Goal: Transaction & Acquisition: Purchase product/service

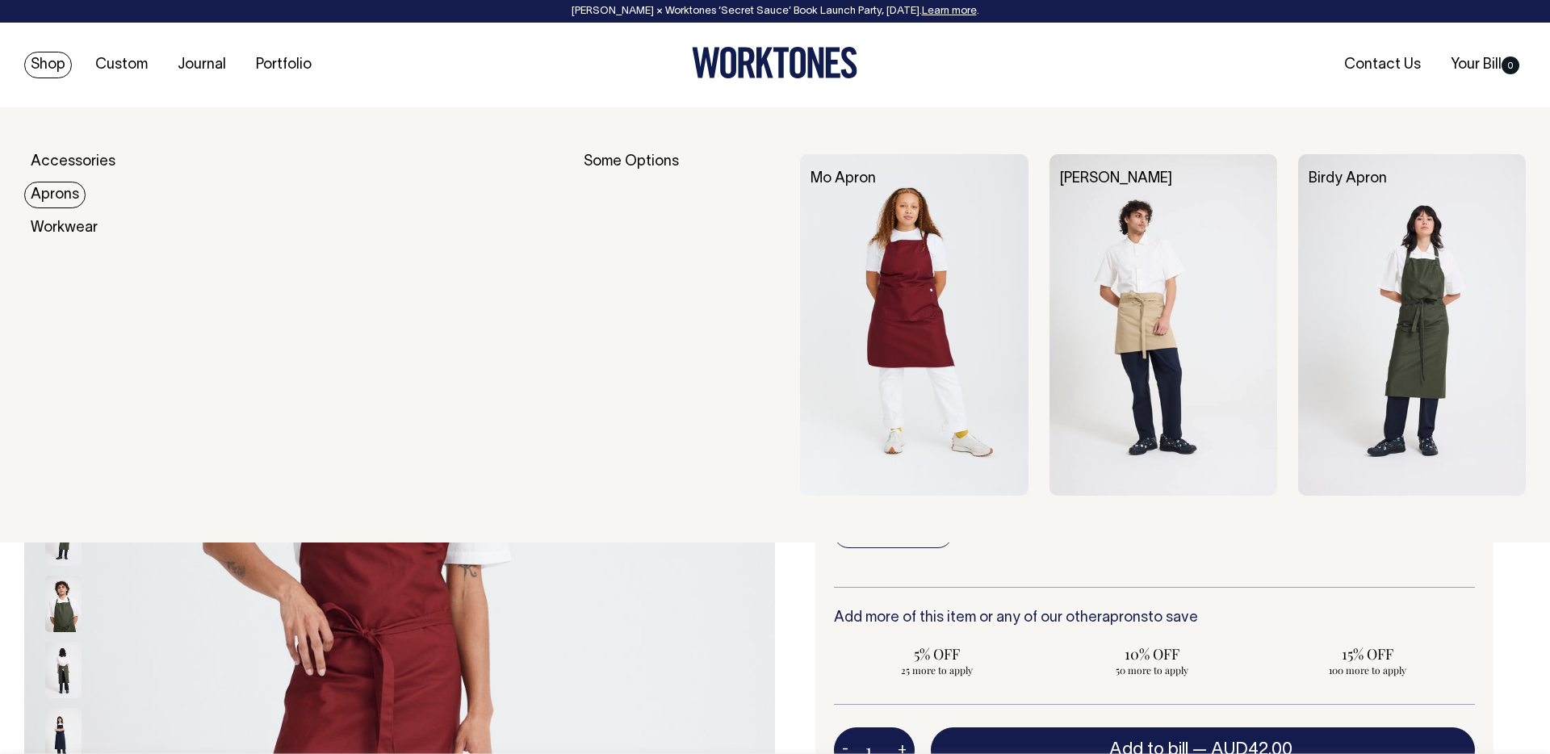
click at [49, 200] on link "Aprons" at bounding box center [54, 195] width 61 height 27
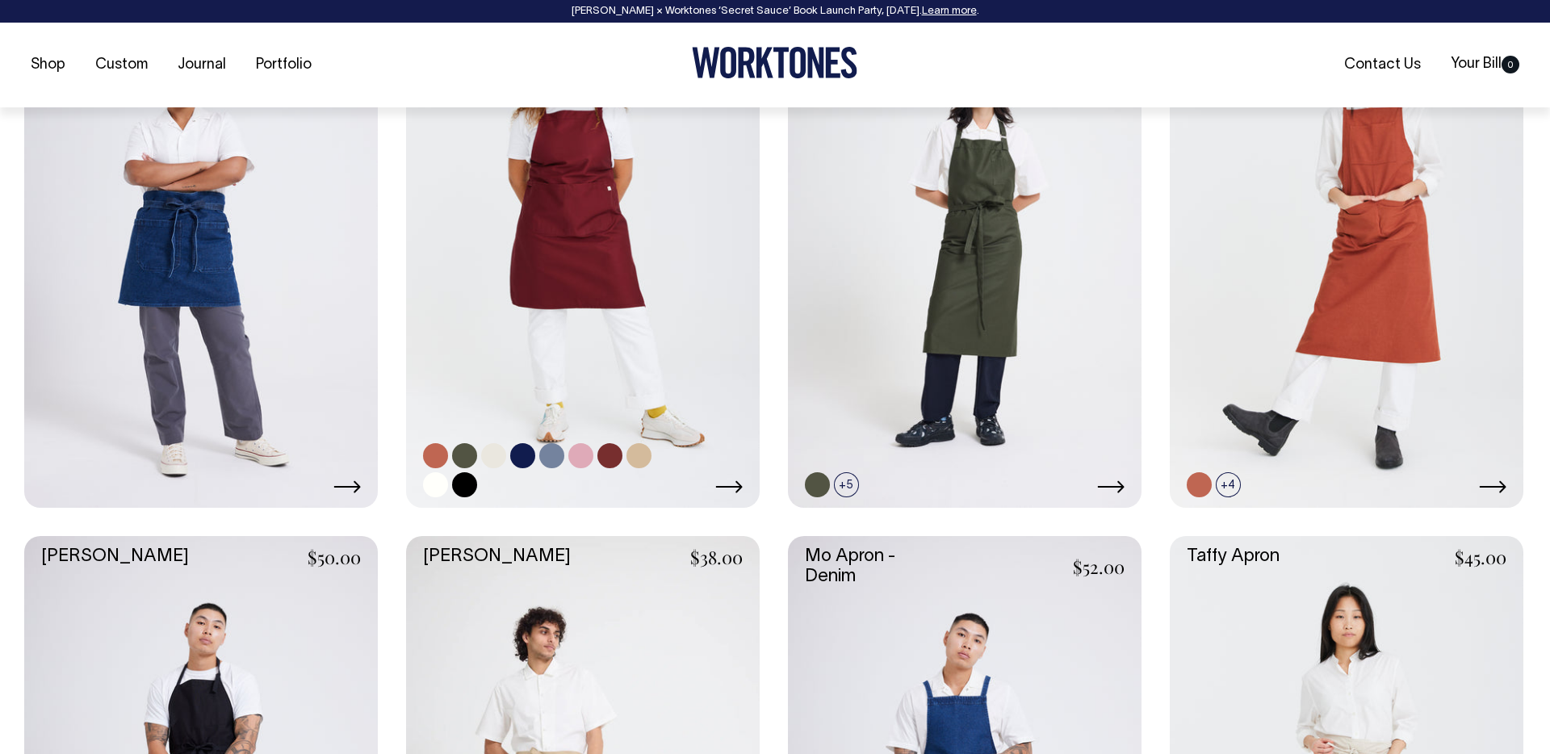
click at [675, 305] on link at bounding box center [582, 242] width 353 height 530
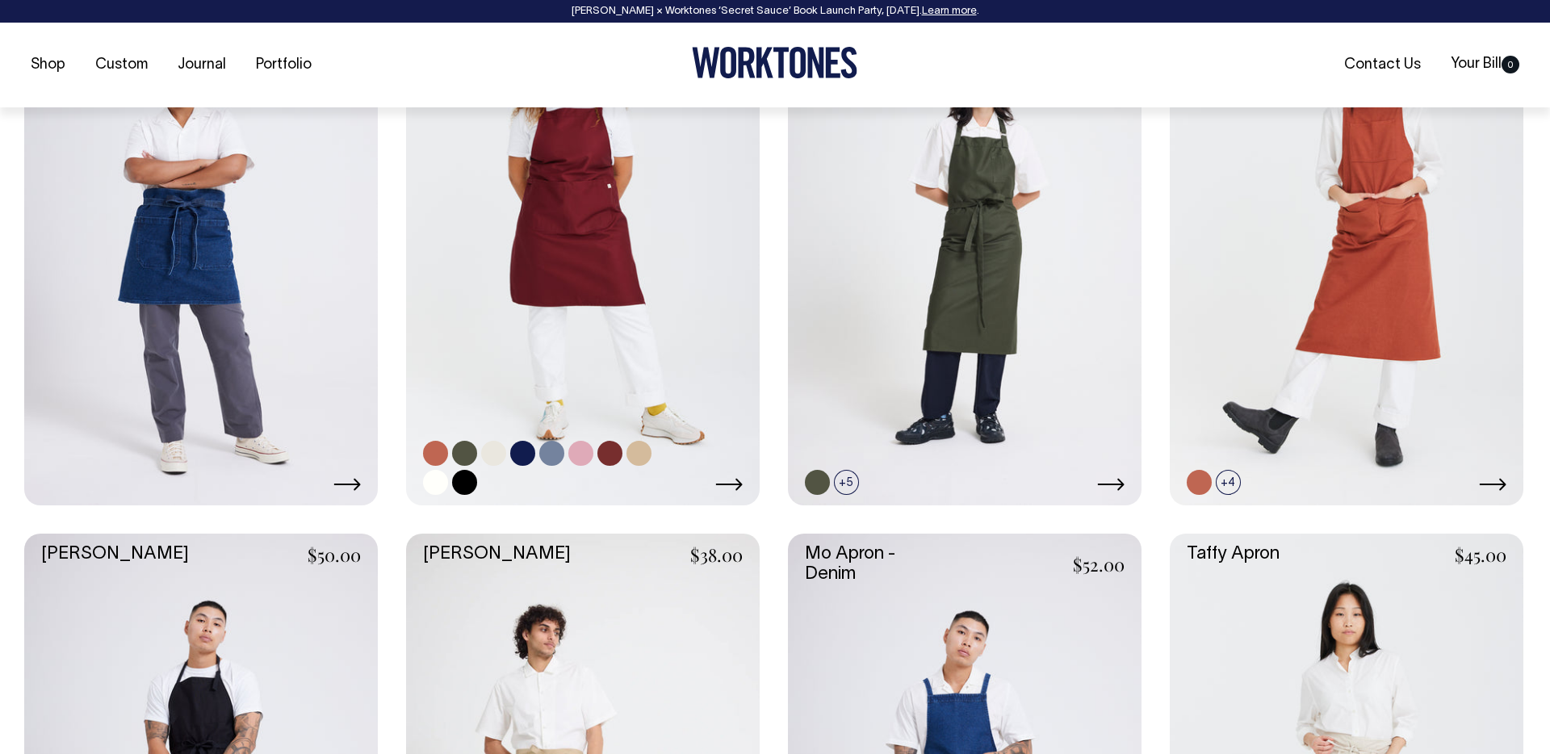
scroll to position [829, 0]
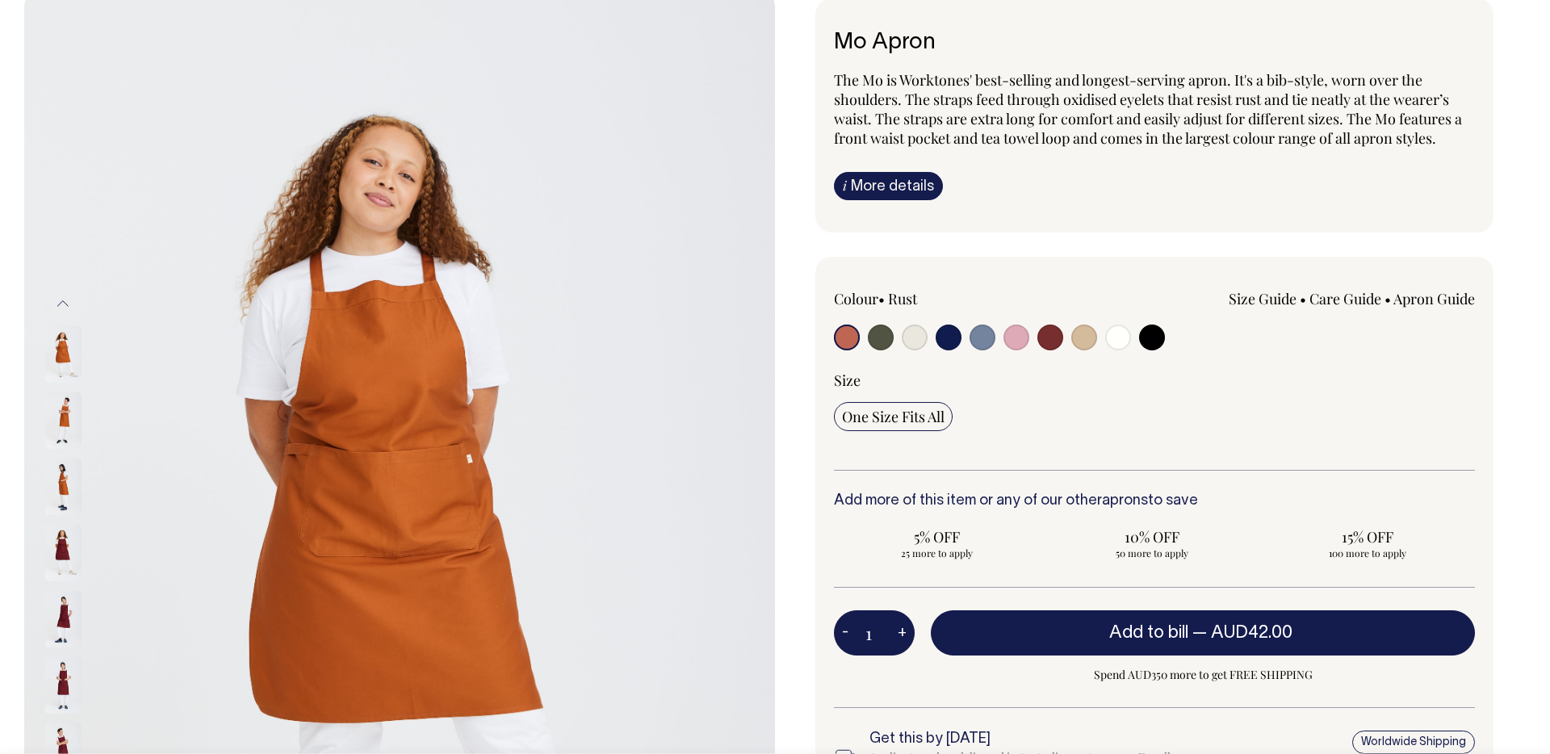
click at [882, 628] on input "1" at bounding box center [874, 632] width 81 height 45
drag, startPoint x: 882, startPoint y: 628, endPoint x: 864, endPoint y: 628, distance: 18.6
click at [864, 628] on input "1" at bounding box center [874, 631] width 81 height 45
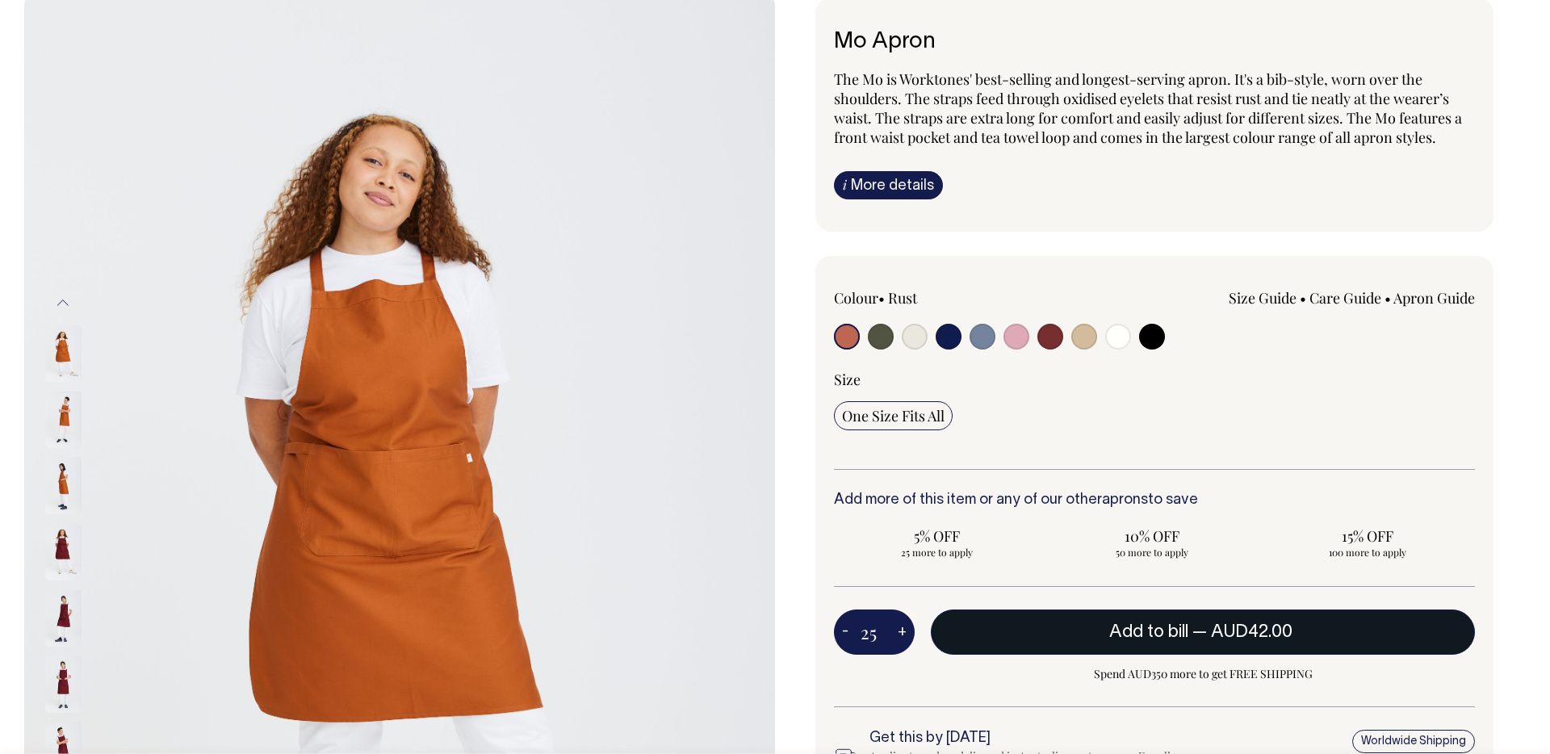
type input "25"
radio input "true"
type input "25"
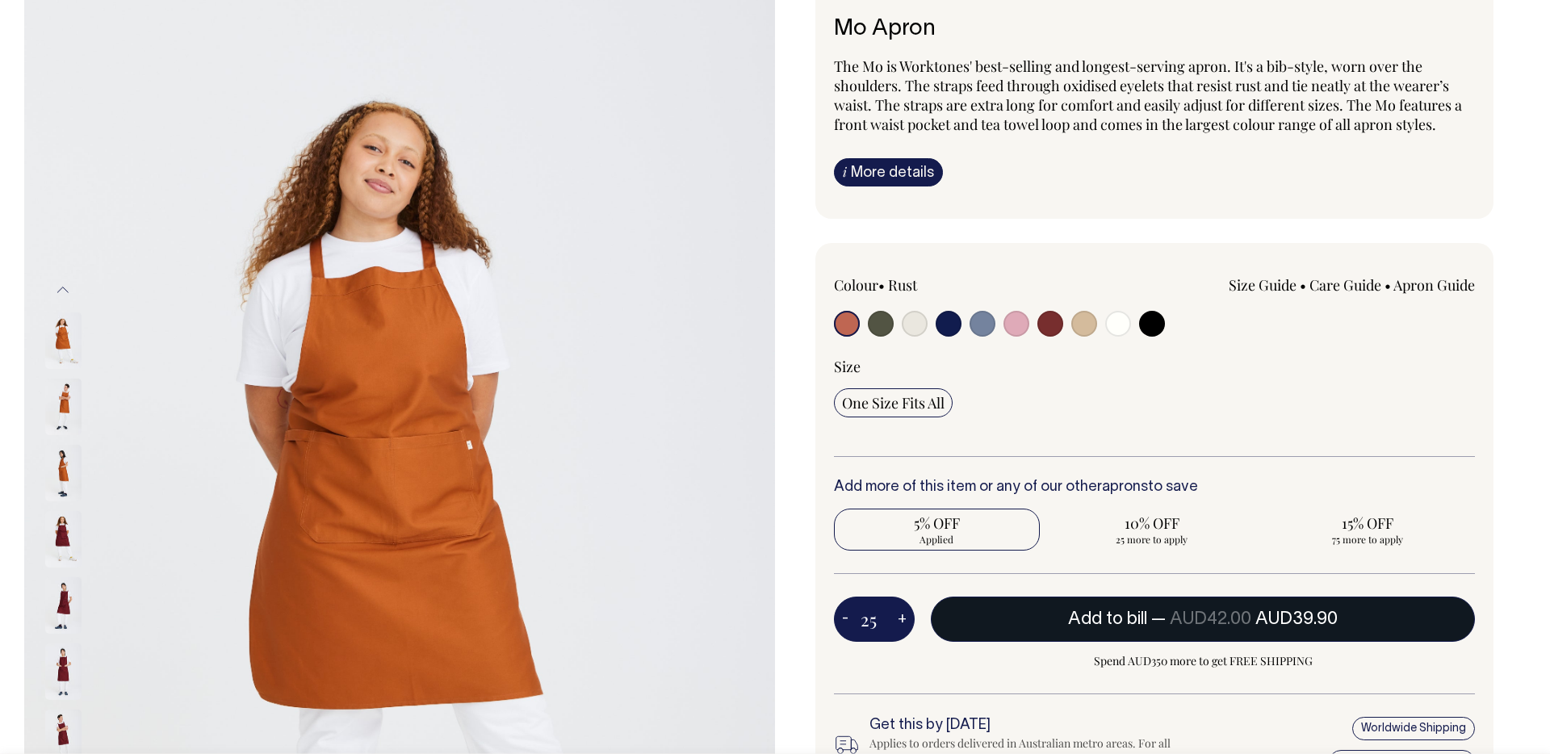
scroll to position [132, 0]
click at [1083, 613] on span "Add to bill" at bounding box center [1107, 618] width 79 height 16
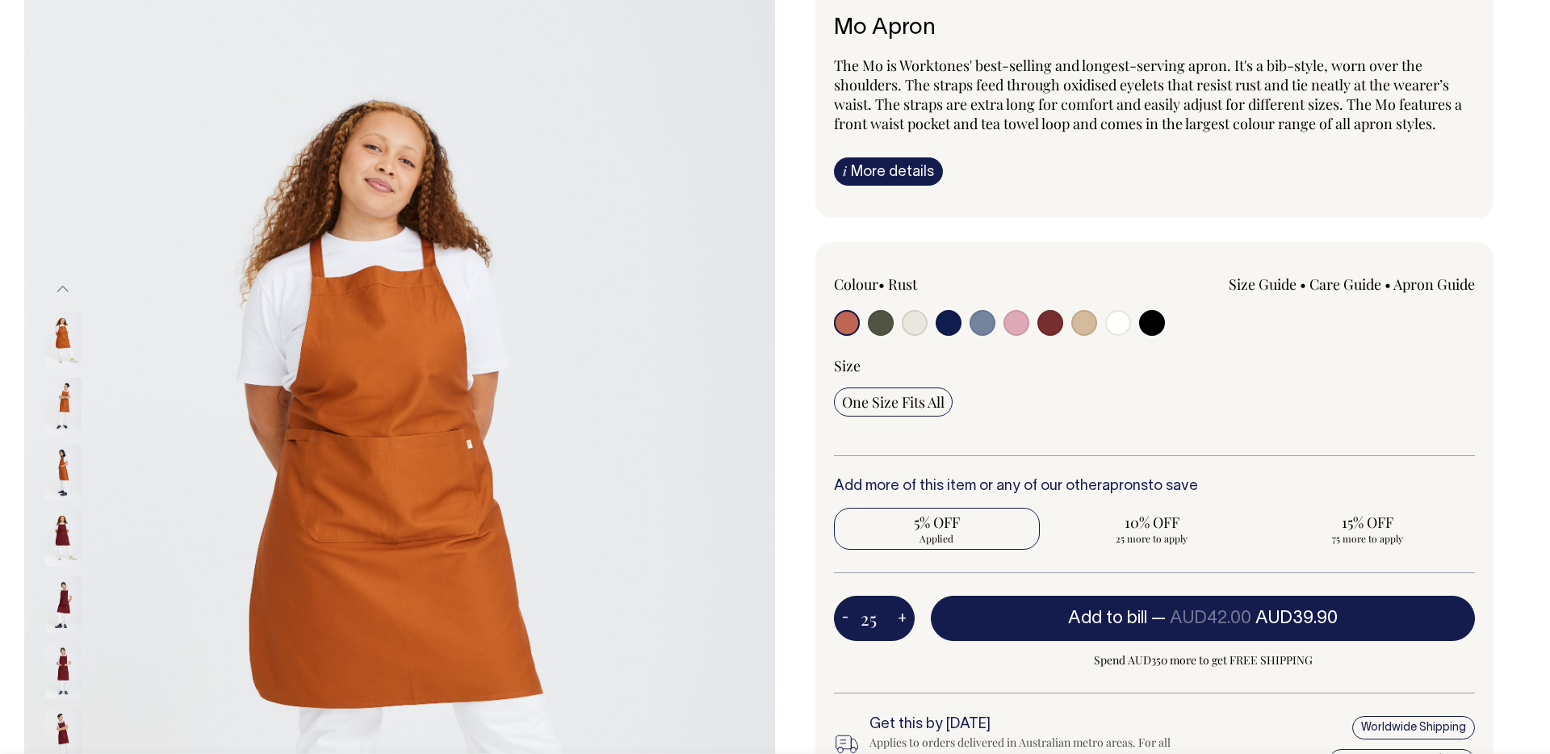
type input "1"
radio input "false"
type input "1"
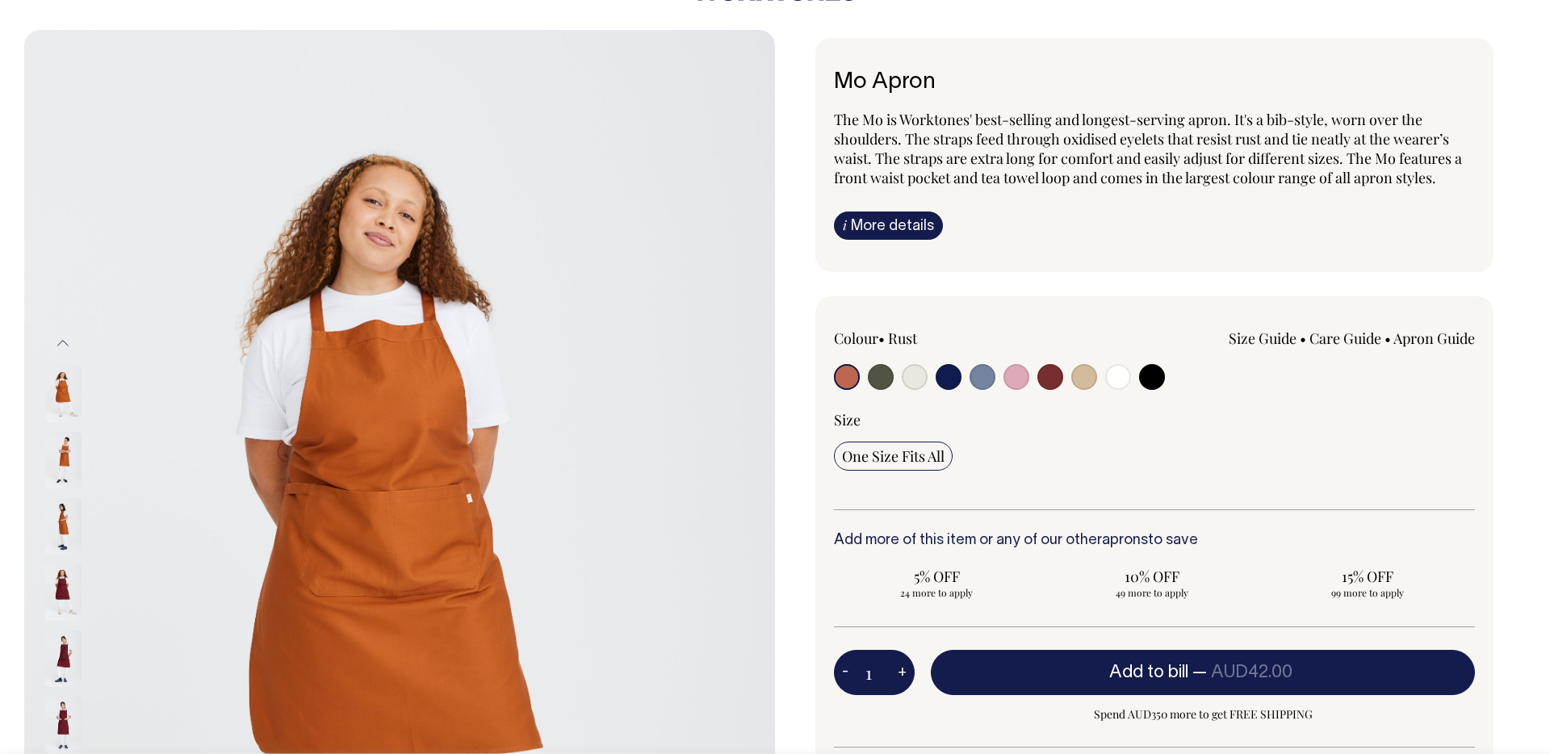
radio input "true"
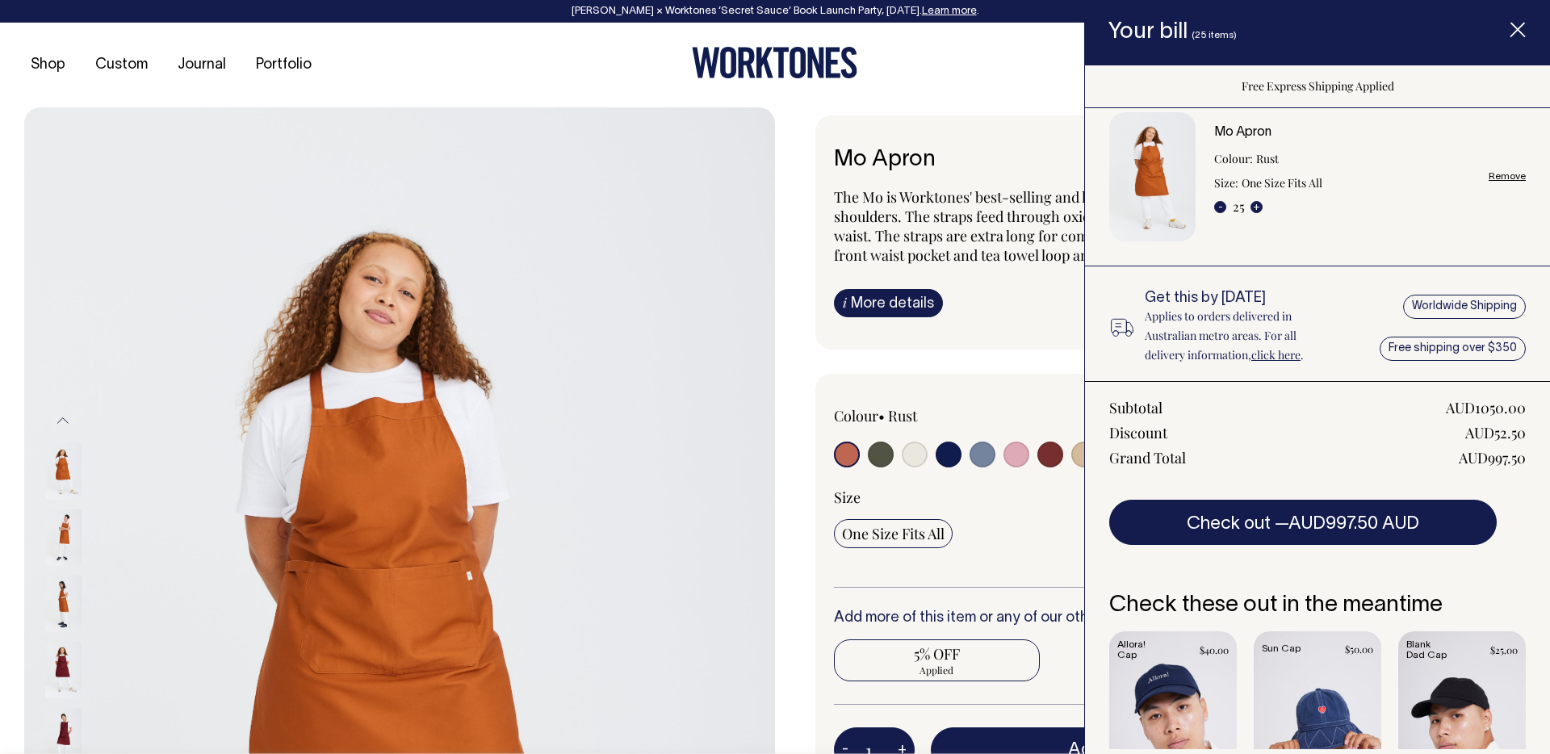
scroll to position [31, 0]
